Goal: Answer question/provide support

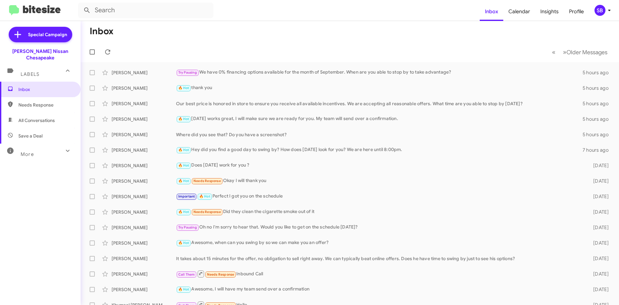
click at [50, 102] on span "Needs Response" at bounding box center [45, 105] width 55 height 6
type input "in:needs-response"
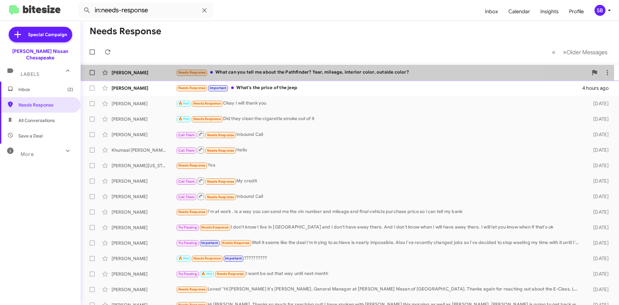
click at [293, 71] on div "Needs Response What can you tell me about the Pathfinder? Year, mileage, interi…" at bounding box center [382, 72] width 412 height 7
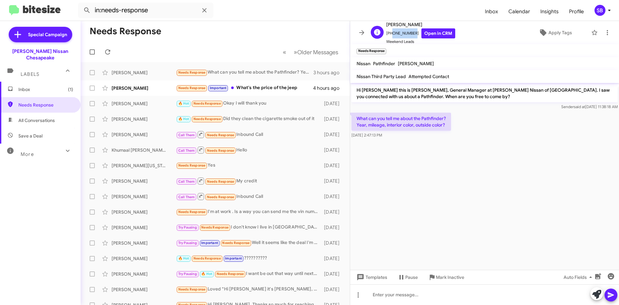
drag, startPoint x: 412, startPoint y: 31, endPoint x: 390, endPoint y: 37, distance: 22.1
click at [390, 37] on span "[PHONE_NUMBER] Open in CRM" at bounding box center [420, 33] width 69 height 10
copy span "7572372090"
click at [358, 298] on icon at bounding box center [358, 295] width 8 height 8
click at [382, 281] on button "note" at bounding box center [372, 277] width 40 height 15
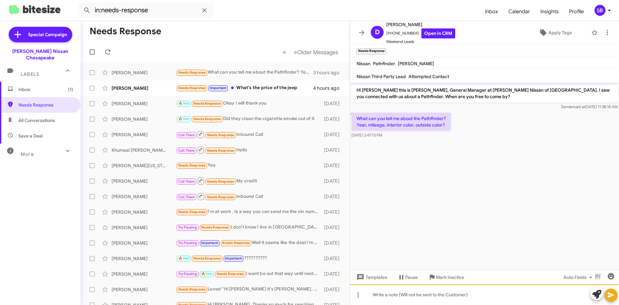
click at [396, 298] on div at bounding box center [484, 294] width 269 height 21
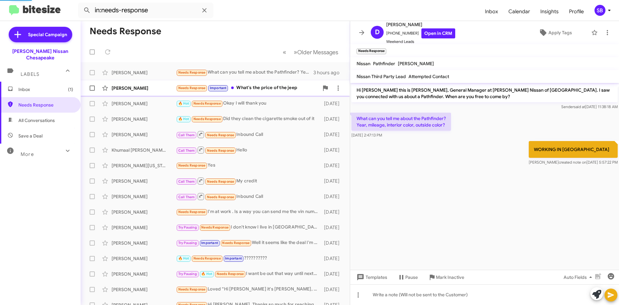
click at [269, 91] on div "Needs Response Important What's the price of the jeep" at bounding box center [247, 87] width 143 height 7
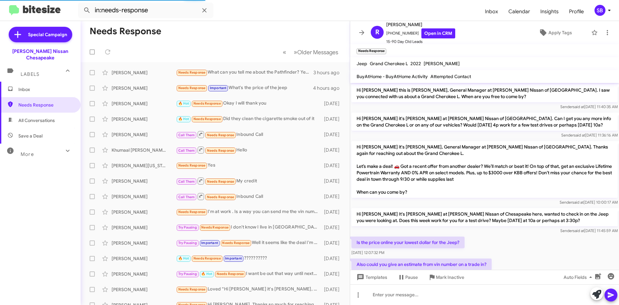
scroll to position [163, 0]
